Goal: Task Accomplishment & Management: Use online tool/utility

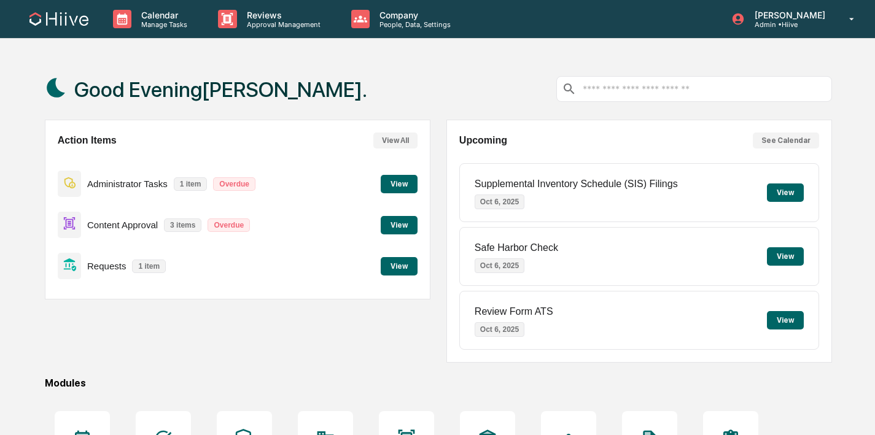
click at [230, 38] on div "Calendar Manage Tasks Reviews Approval Management Company People, Data, Setting…" at bounding box center [437, 19] width 875 height 39
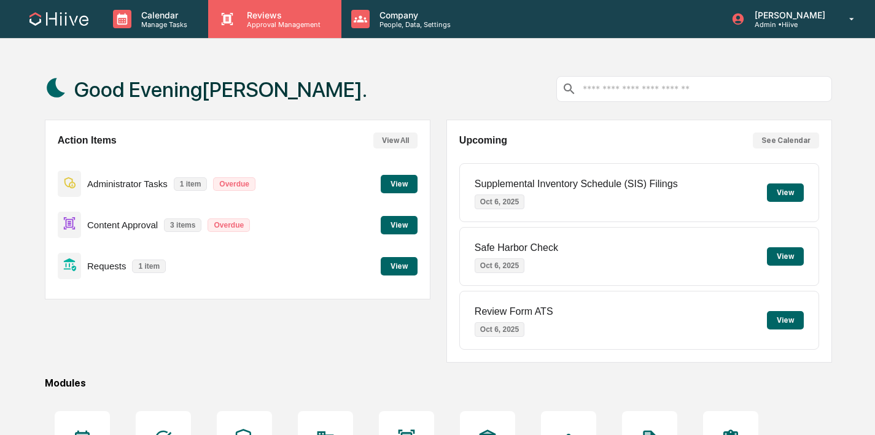
click at [243, 22] on p "Approval Management" at bounding box center [282, 24] width 90 height 9
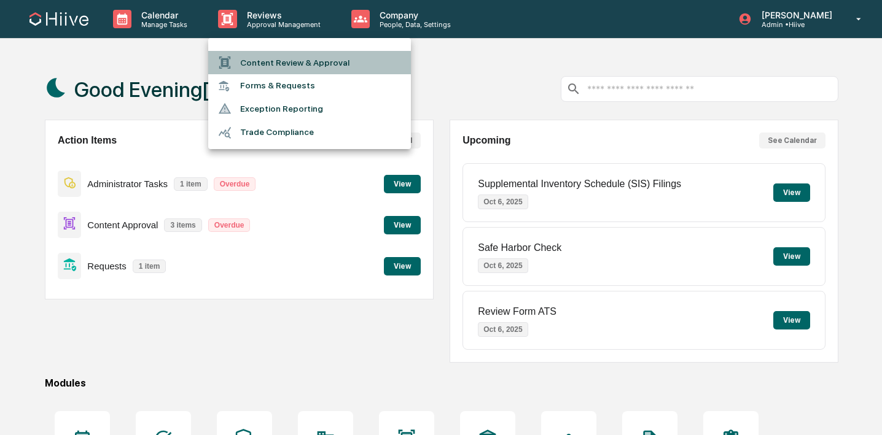
click at [245, 68] on li "Content Review & Approval" at bounding box center [309, 62] width 203 height 23
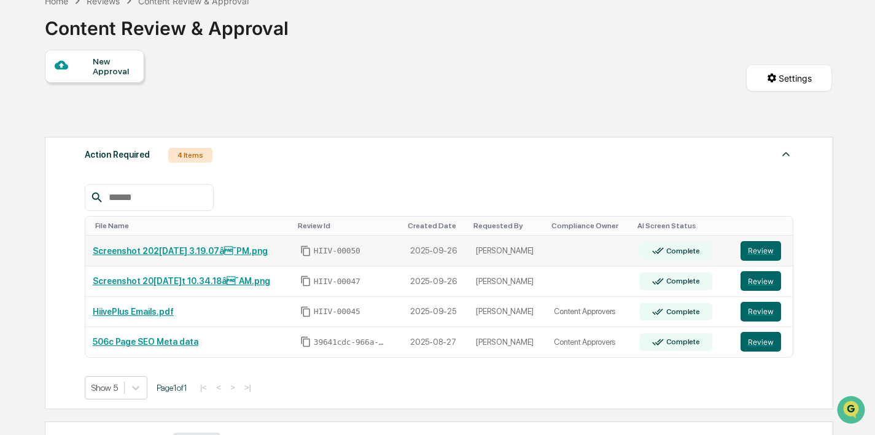
scroll to position [77, 0]
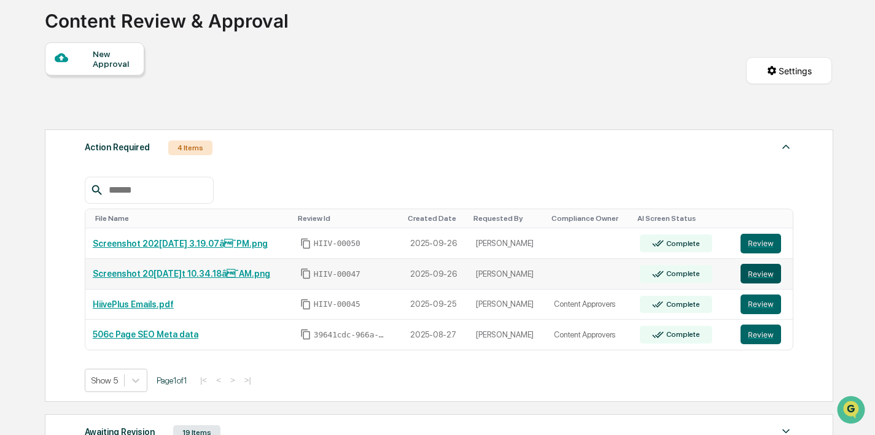
click at [759, 271] on button "Review" at bounding box center [760, 274] width 41 height 20
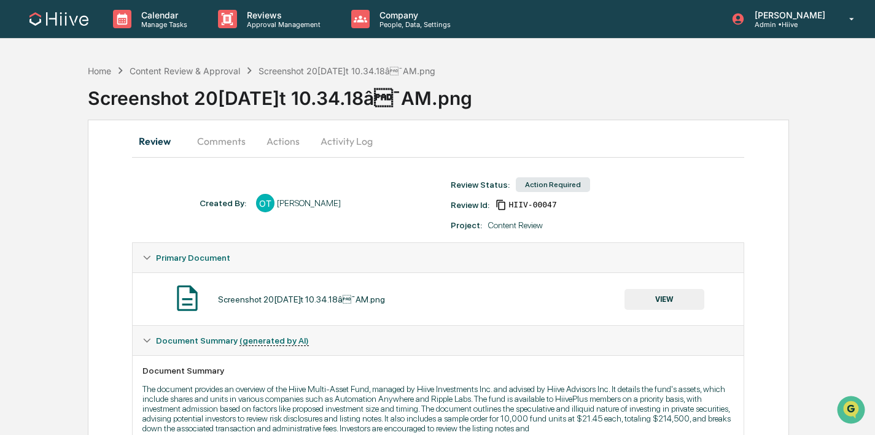
click at [329, 147] on button "Activity Log" at bounding box center [347, 140] width 72 height 29
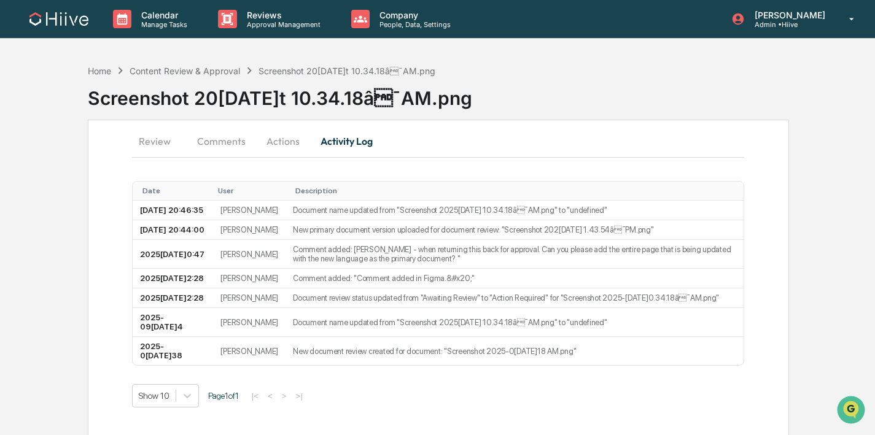
click at [301, 139] on button "Actions" at bounding box center [282, 140] width 55 height 29
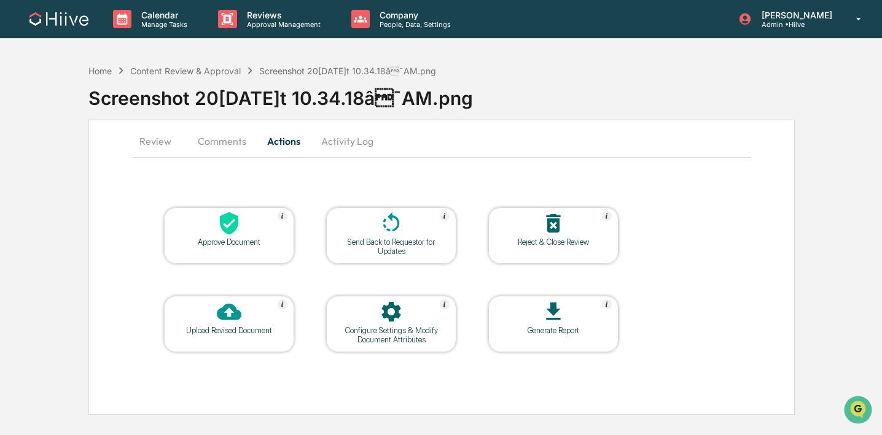
click at [407, 335] on div "Configure Settings & Modify Document Attributes" at bounding box center [391, 335] width 111 height 18
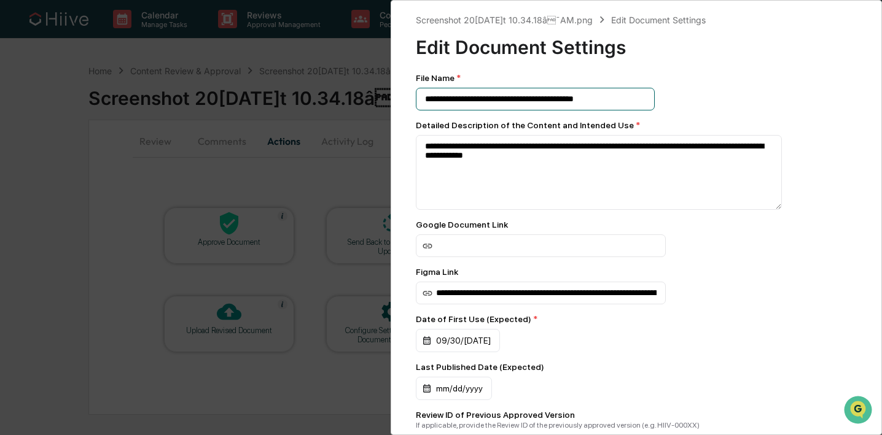
click at [604, 100] on input "**********" at bounding box center [535, 99] width 239 height 23
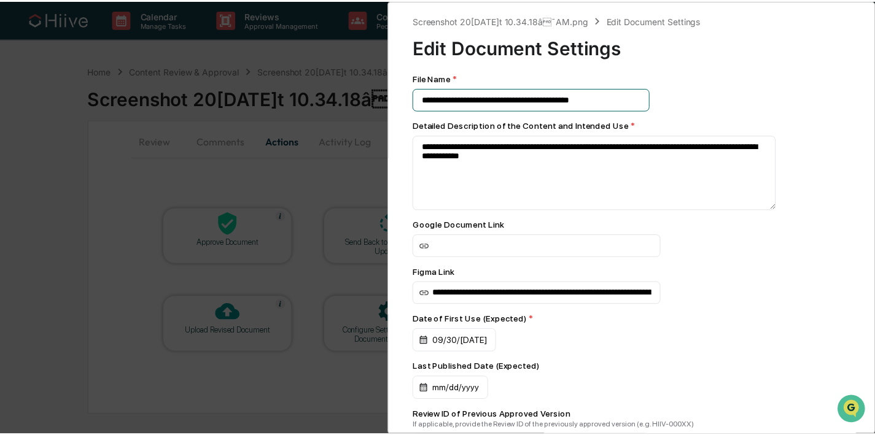
scroll to position [194, 0]
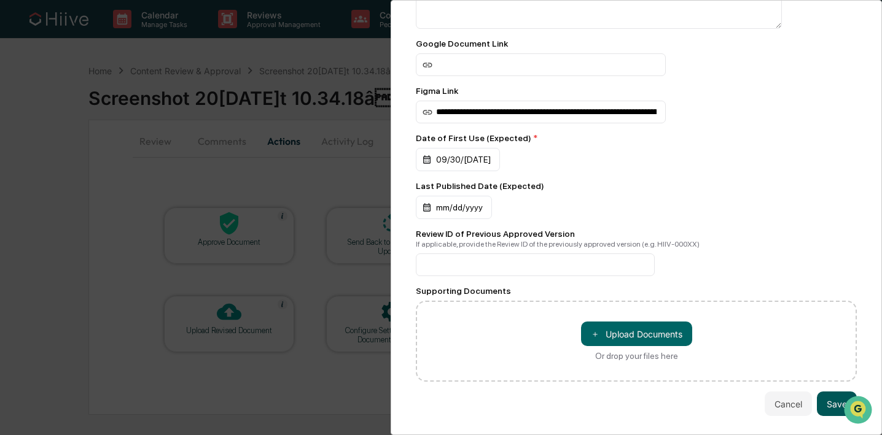
click at [831, 392] on button "Save" at bounding box center [837, 404] width 40 height 25
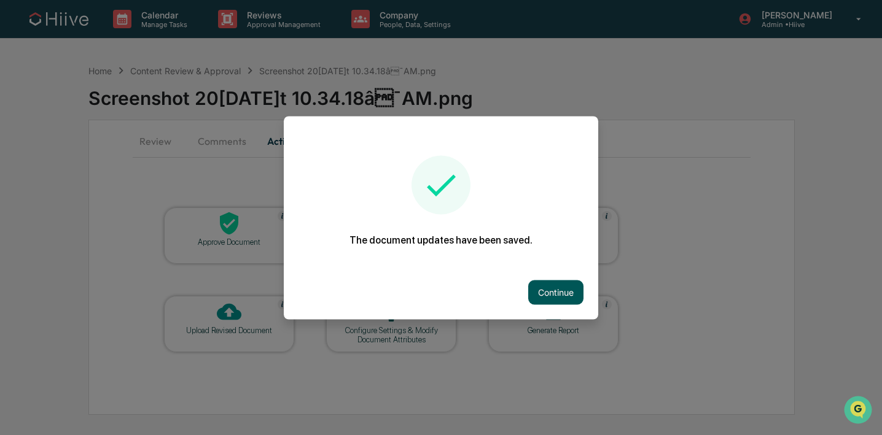
click at [561, 297] on button "Continue" at bounding box center [555, 292] width 55 height 25
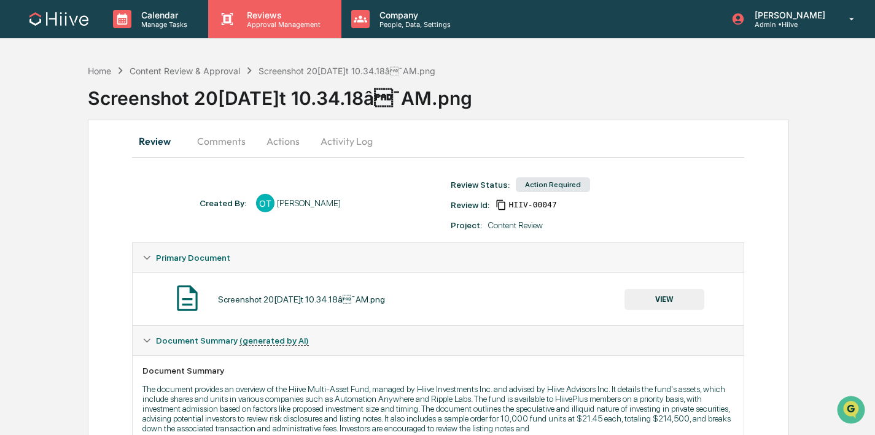
click at [290, 27] on p "Approval Management" at bounding box center [282, 24] width 90 height 9
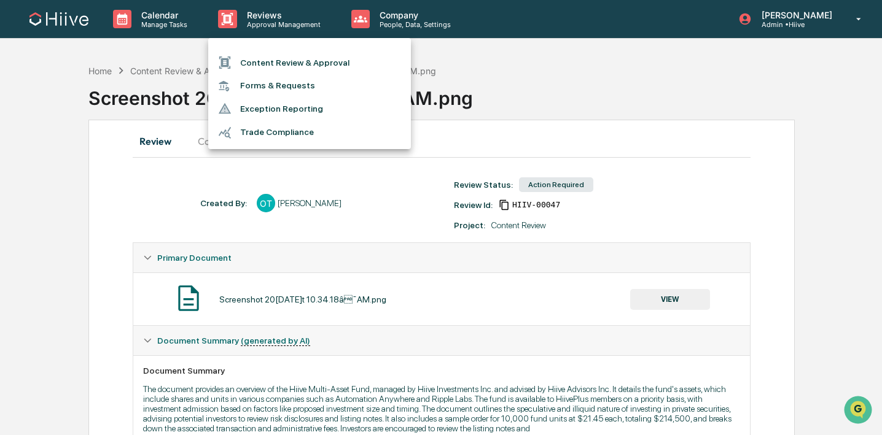
click at [290, 71] on li "Content Review & Approval" at bounding box center [309, 62] width 203 height 23
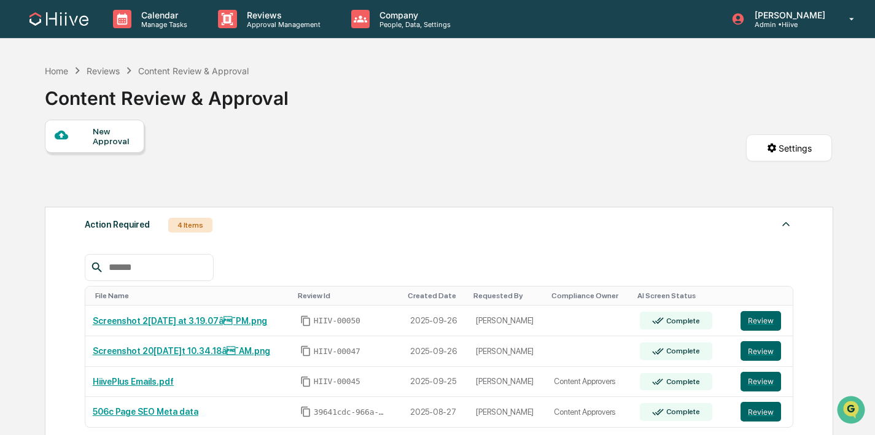
scroll to position [84, 0]
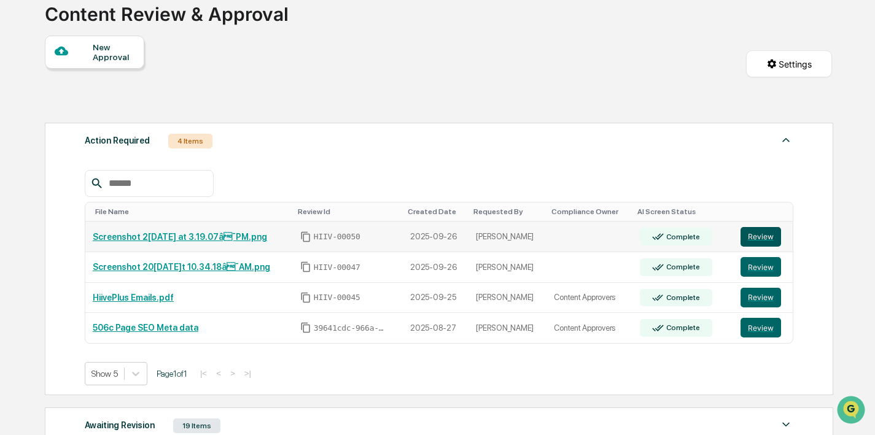
click at [769, 243] on button "Review" at bounding box center [760, 237] width 41 height 20
